Goal: Transaction & Acquisition: Purchase product/service

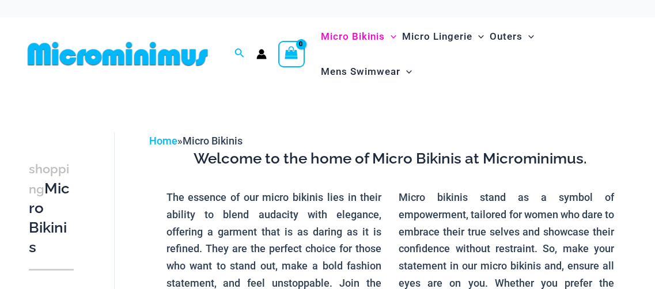
scroll to position [145, 0]
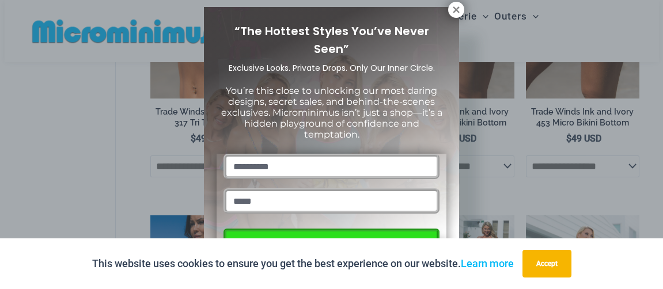
scroll to position [1145, 0]
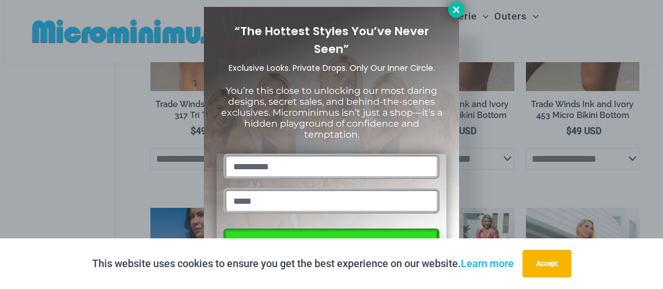
click at [457, 8] on icon at bounding box center [456, 9] width 6 height 6
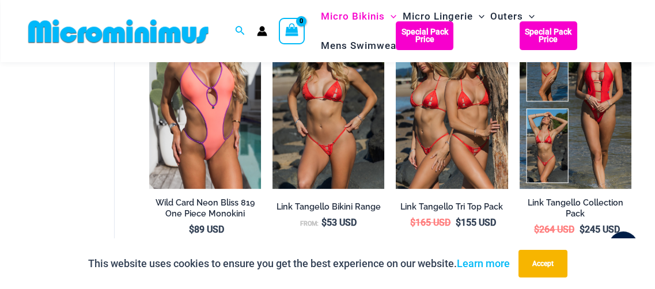
scroll to position [2448, 0]
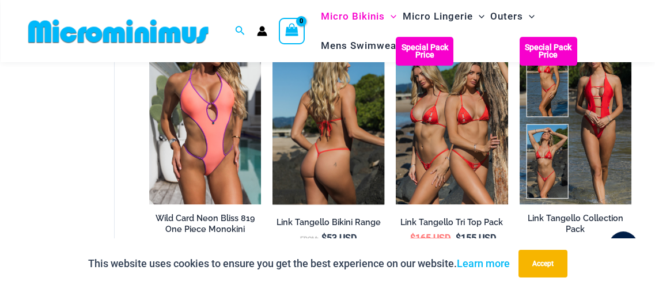
click at [333, 126] on img at bounding box center [328, 121] width 112 height 168
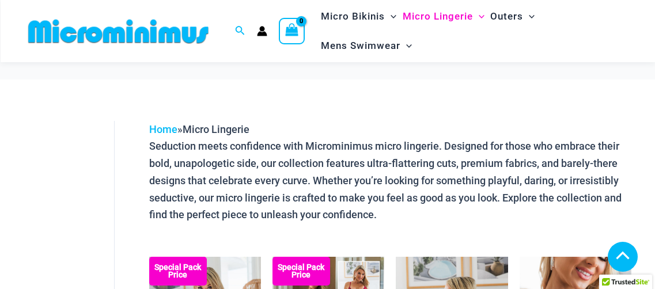
scroll to position [189, 0]
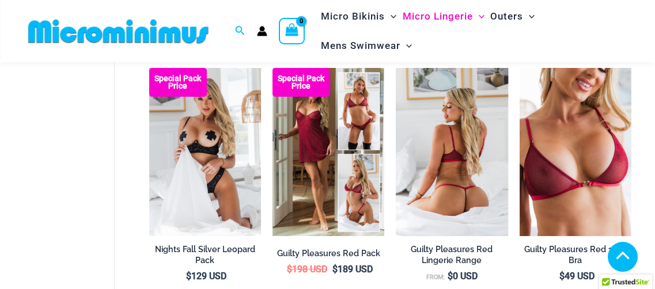
click at [465, 193] on img at bounding box center [452, 152] width 112 height 168
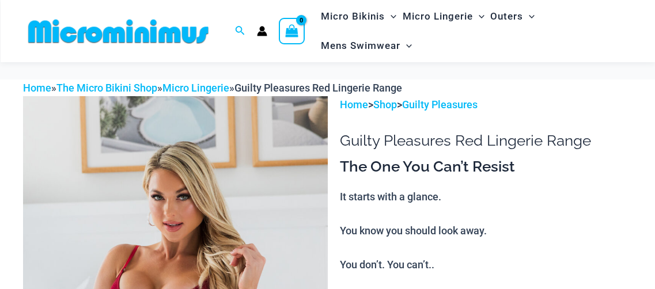
scroll to position [250, 0]
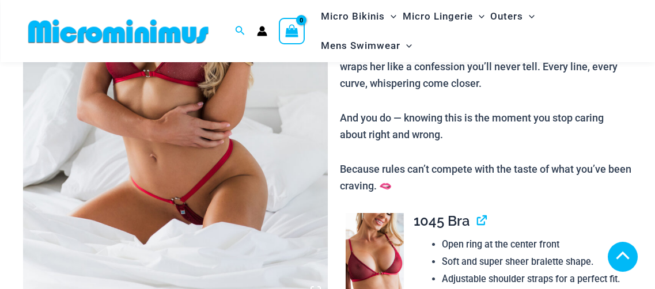
click at [186, 220] on img at bounding box center [175, 74] width 305 height 457
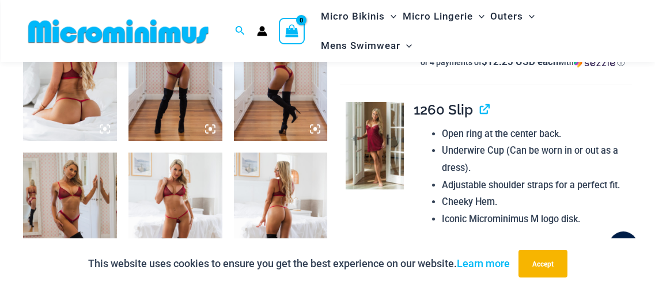
scroll to position [558, 0]
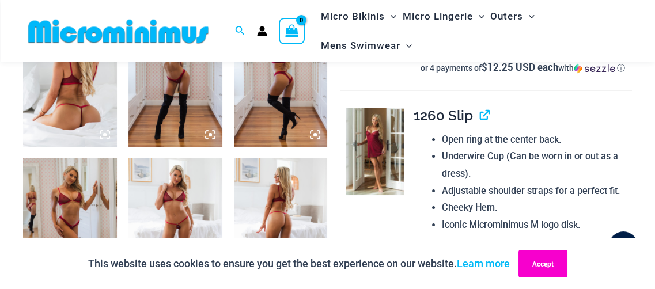
click at [547, 260] on button "Accept" at bounding box center [542, 264] width 49 height 28
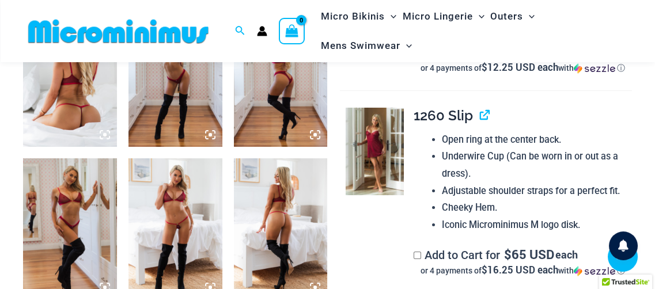
click at [290, 215] on img at bounding box center [281, 228] width 94 height 141
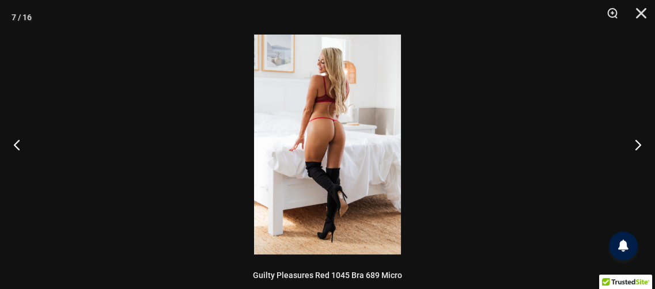
click at [336, 142] on img at bounding box center [327, 145] width 147 height 220
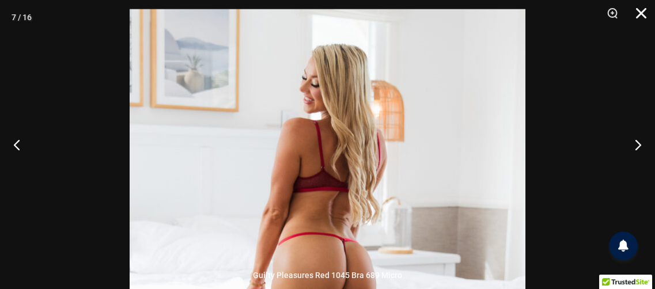
click at [641, 11] on button "Close" at bounding box center [636, 17] width 29 height 35
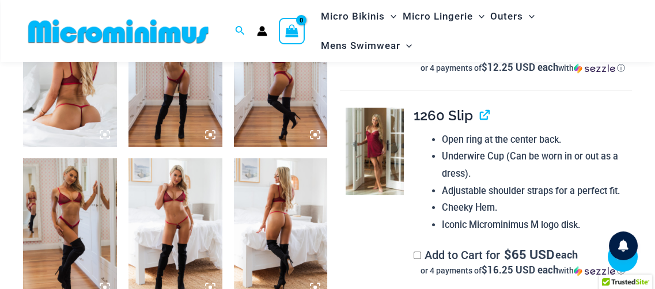
click at [175, 227] on img at bounding box center [175, 228] width 94 height 141
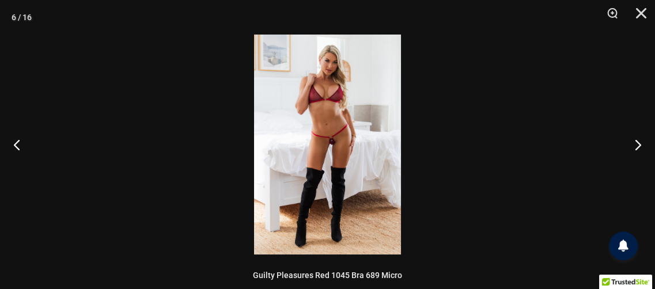
click at [333, 145] on img at bounding box center [327, 145] width 147 height 220
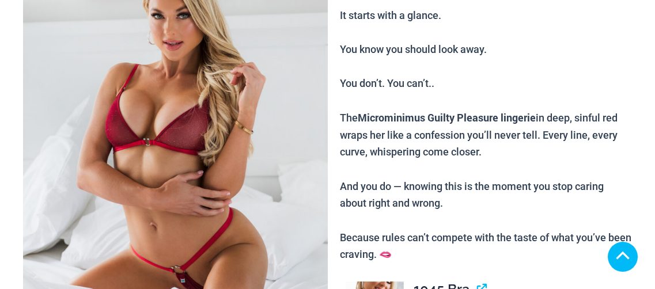
scroll to position [209, 0]
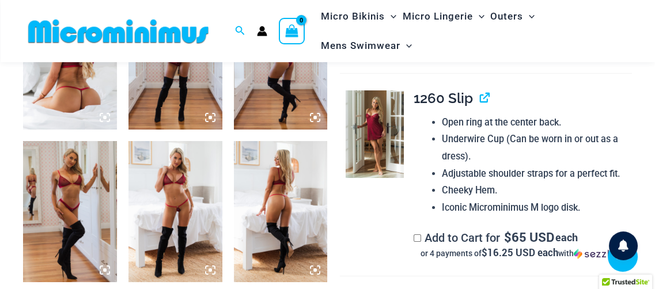
scroll to position [570, 0]
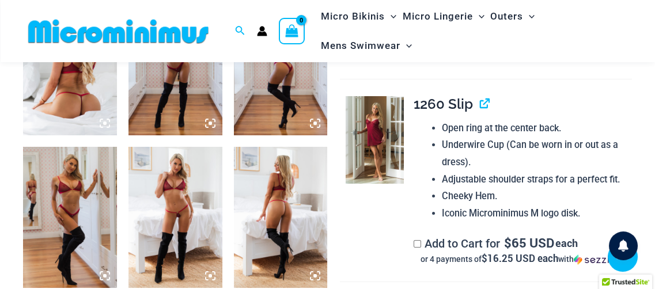
click at [314, 276] on icon at bounding box center [314, 275] width 3 height 3
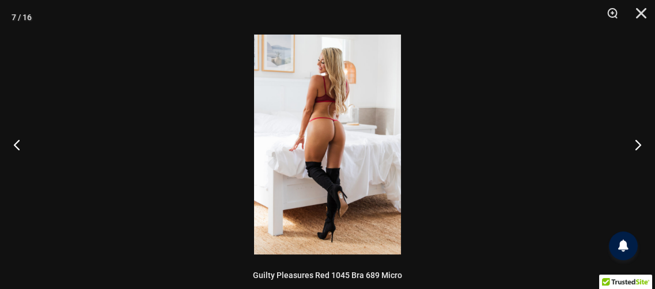
click at [330, 166] on img at bounding box center [327, 145] width 147 height 220
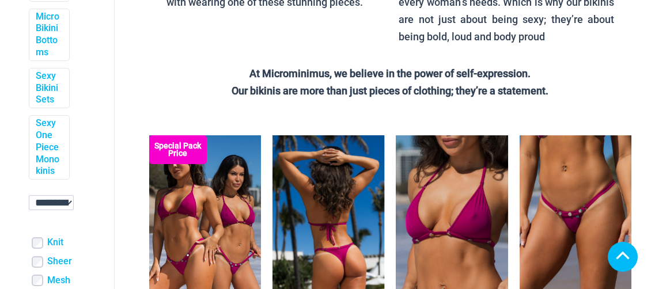
scroll to position [433, 0]
